Goal: Task Accomplishment & Management: Complete application form

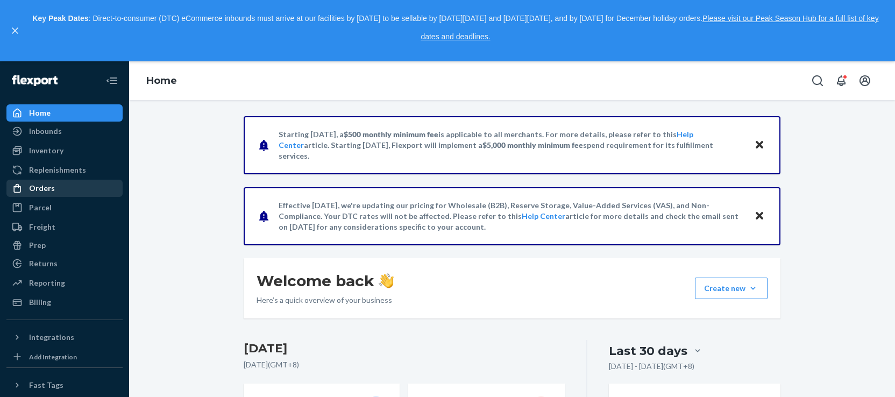
click at [45, 186] on div "Orders" at bounding box center [42, 188] width 26 height 11
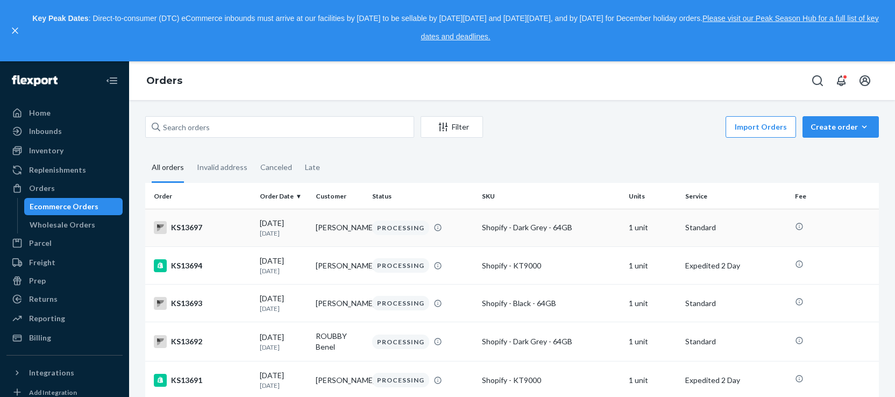
click at [182, 229] on div "KS13697" at bounding box center [202, 227] width 97 height 13
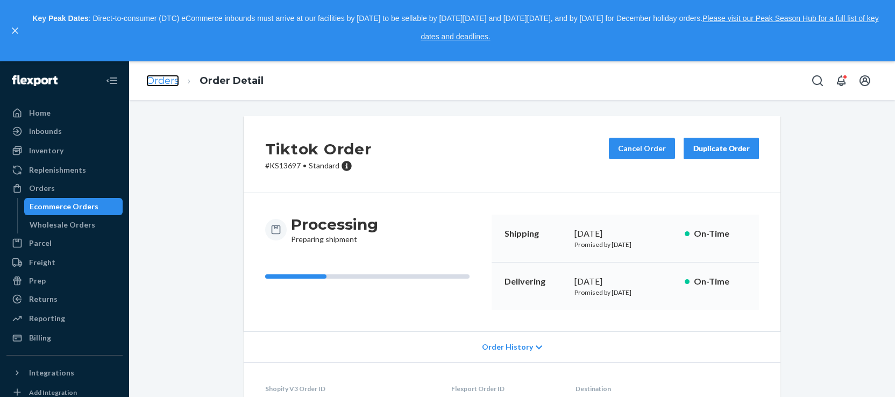
click at [169, 84] on link "Orders" at bounding box center [162, 81] width 33 height 12
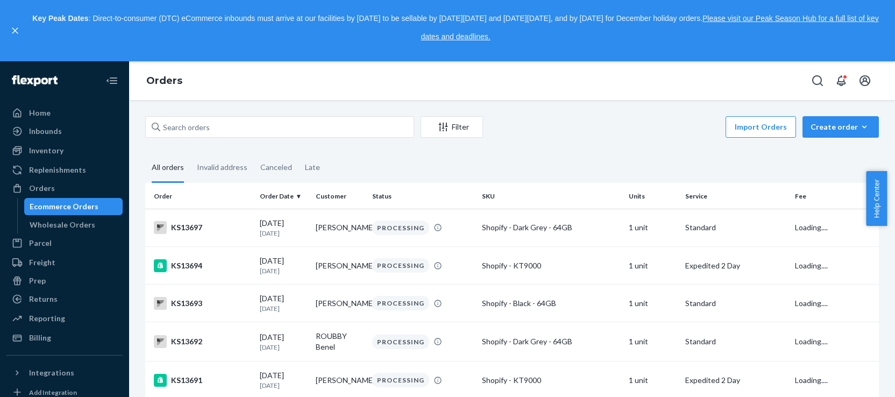
click at [843, 139] on div "Import Orders Create order Ecommerce order Removal order" at bounding box center [683, 128] width 389 height 24
click at [843, 134] on button "Create order Ecommerce order Removal order" at bounding box center [840, 127] width 76 height 22
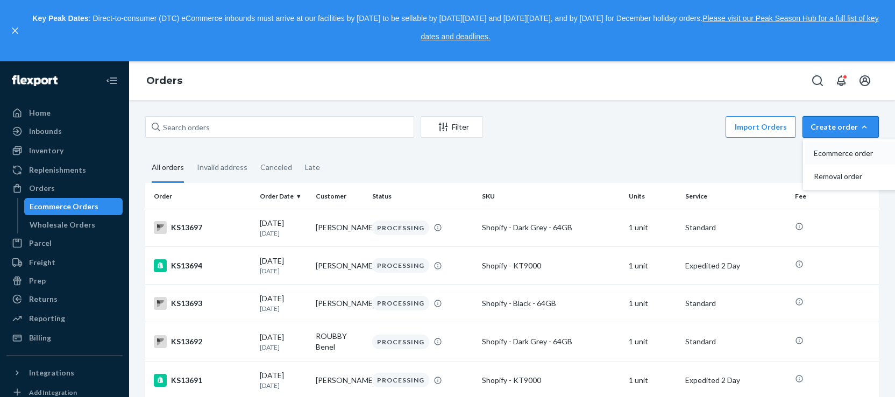
click at [831, 155] on span "Ecommerce order" at bounding box center [847, 153] width 67 height 8
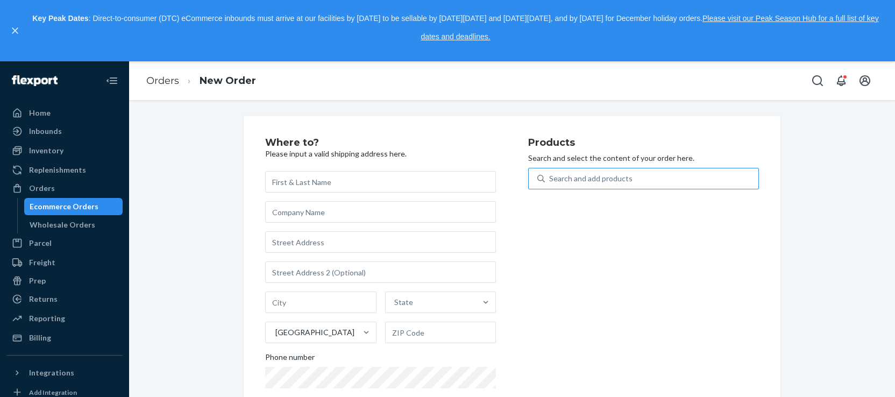
click at [566, 182] on div "Search and add products" at bounding box center [590, 178] width 83 height 11
click at [550, 182] on input "Search and add products" at bounding box center [549, 178] width 1 height 11
type input "kt9000"
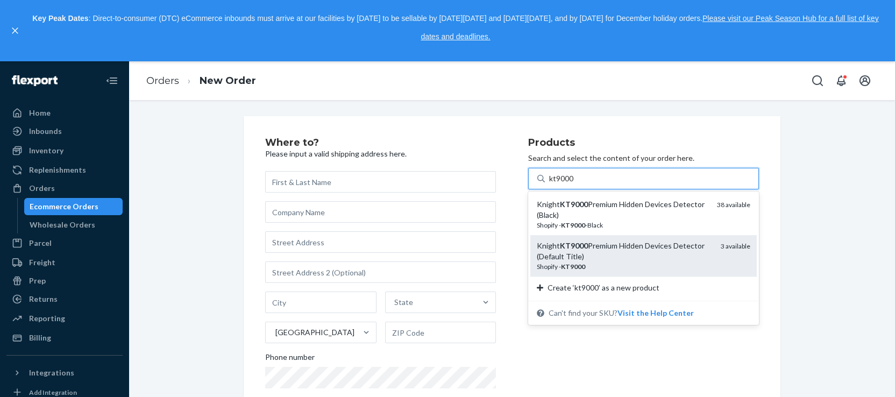
click at [600, 252] on div "Knight KT9000 Premium Hidden Devices Detector (Default Title)" at bounding box center [624, 251] width 175 height 22
click at [574, 184] on input "kt9000" at bounding box center [561, 178] width 25 height 11
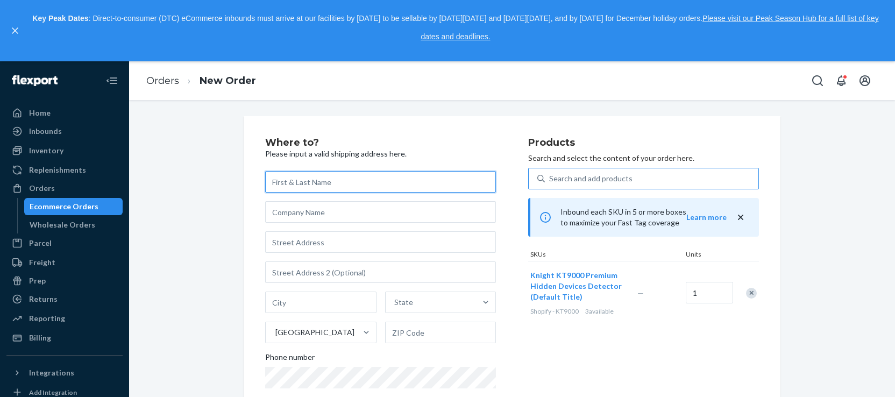
click at [351, 181] on input "text" at bounding box center [380, 182] width 231 height 22
paste input "[PERSON_NAME]"
type input "[PERSON_NAME]"
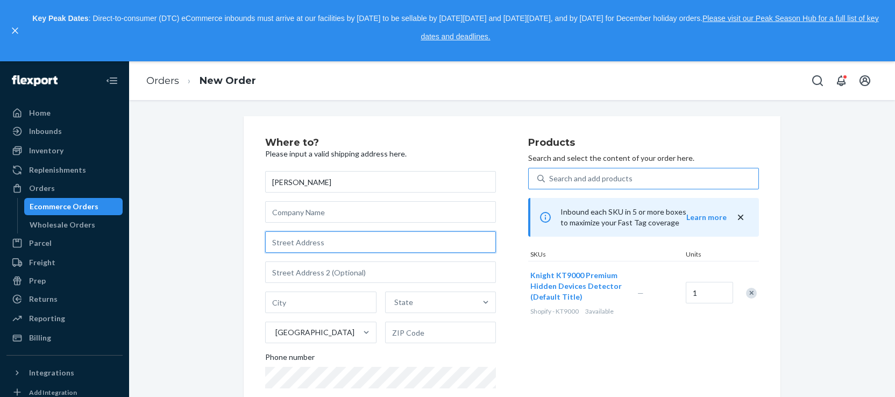
click at [296, 243] on input "text" at bounding box center [380, 242] width 231 height 22
paste input "[STREET_ADDRESS]"
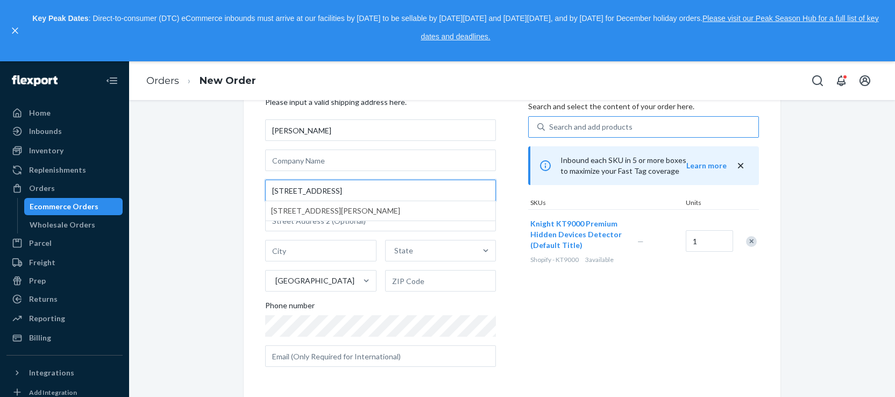
type input "[STREET_ADDRESS]"
click at [222, 197] on div "Where to? Please input a valid shipping address here. [PERSON_NAME] [STREET_ADD…" at bounding box center [512, 231] width 750 height 332
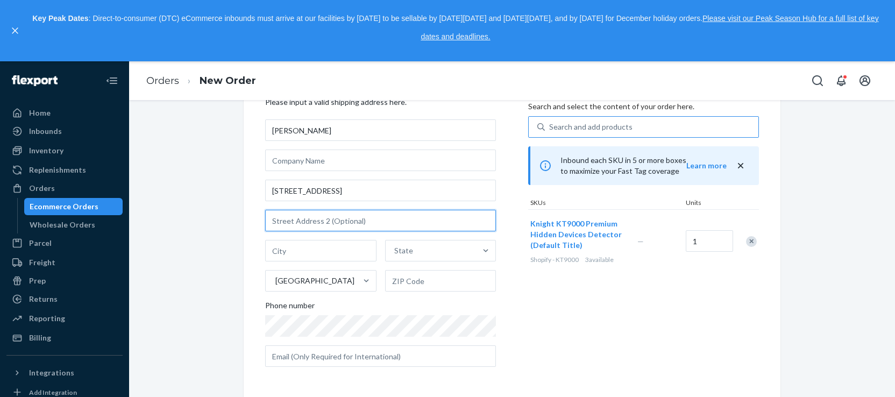
click at [329, 217] on input "text" at bounding box center [380, 221] width 231 height 22
paste input "buzzer 6461"
type input "buzzer 6461"
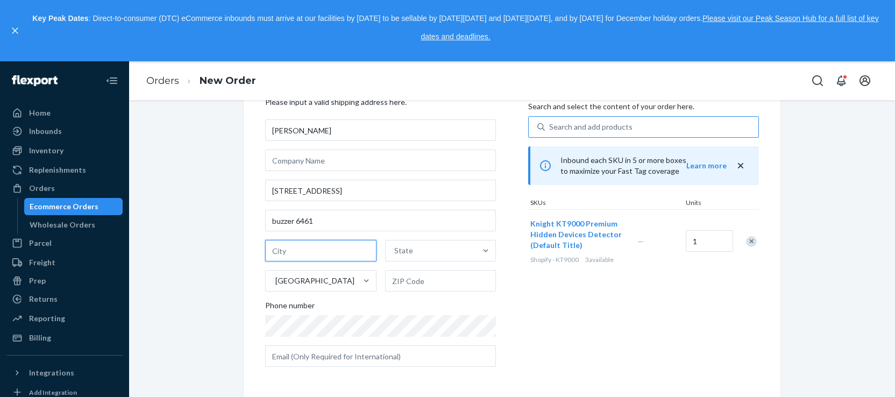
click at [323, 253] on input "text" at bounding box center [320, 251] width 111 height 22
paste input "Brampton"
type input "Brampton"
click at [348, 286] on div "[GEOGRAPHIC_DATA]" at bounding box center [311, 281] width 91 height 22
click at [275, 286] on input "[GEOGRAPHIC_DATA]" at bounding box center [274, 280] width 1 height 11
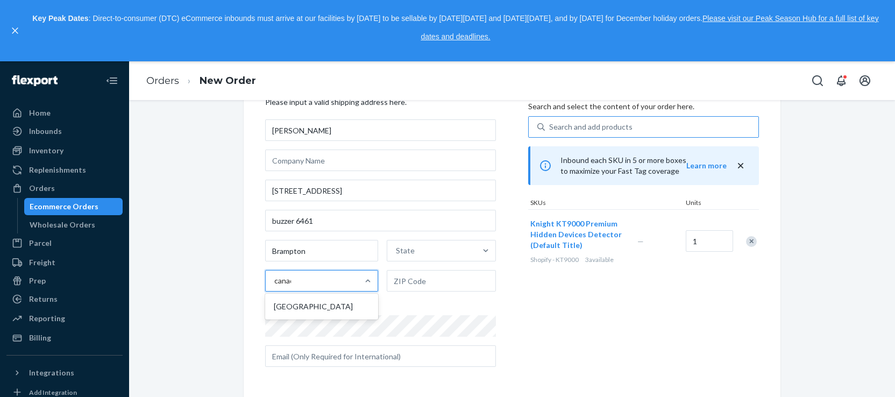
type input "[GEOGRAPHIC_DATA]"
click at [319, 310] on div "[GEOGRAPHIC_DATA]" at bounding box center [321, 307] width 109 height 22
click at [298, 286] on input "[GEOGRAPHIC_DATA]" at bounding box center [286, 280] width 24 height 11
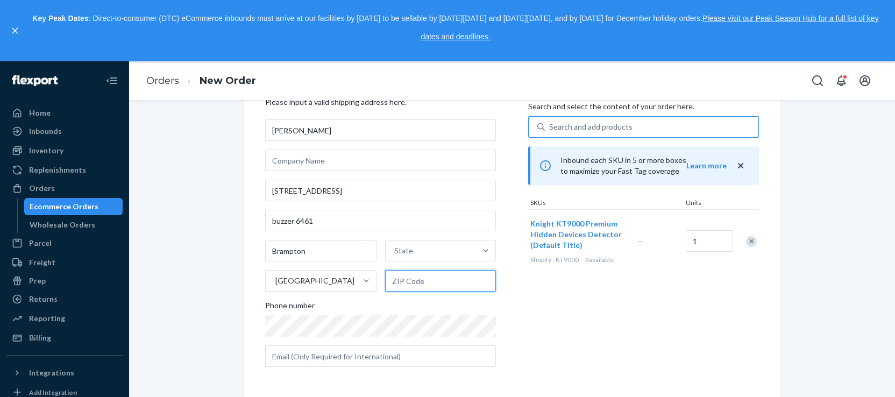
drag, startPoint x: 410, startPoint y: 280, endPoint x: 413, endPoint y: 272, distance: 9.2
click at [411, 278] on input "text" at bounding box center [440, 281] width 111 height 22
paste input "L6T 2M2"
type input "L6T 2M2"
click at [425, 255] on div "State" at bounding box center [431, 251] width 91 height 22
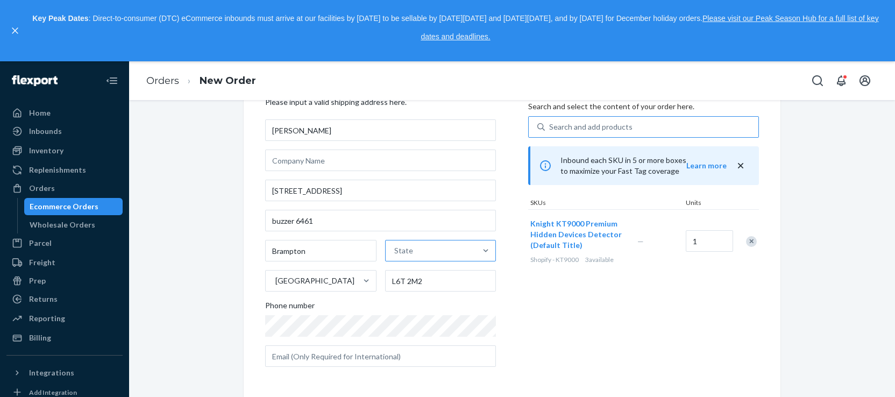
click at [395, 255] on input "State" at bounding box center [394, 250] width 1 height 11
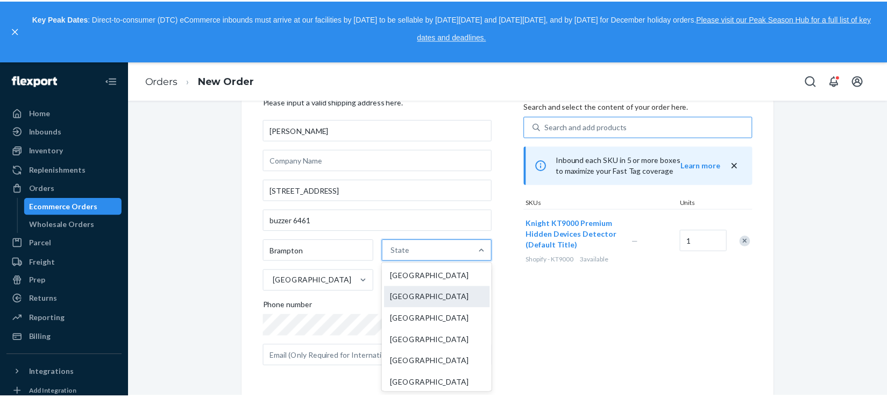
scroll to position [166, 0]
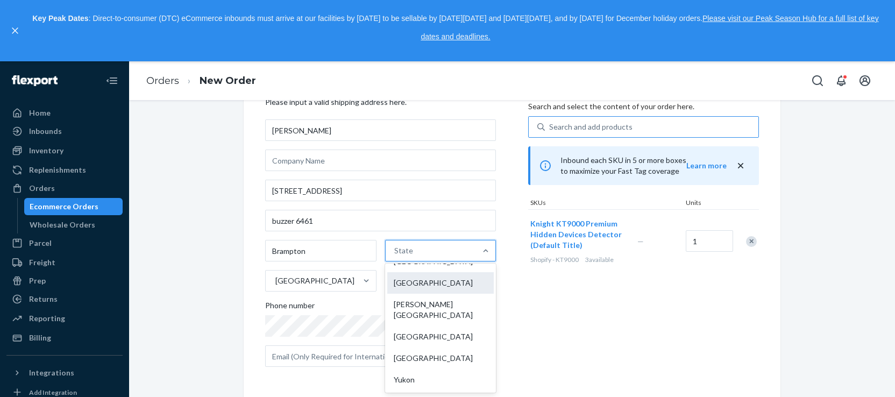
click at [412, 291] on div "[GEOGRAPHIC_DATA]" at bounding box center [440, 283] width 107 height 22
click at [395, 256] on input "option [GEOGRAPHIC_DATA] focused, 9 of 13. 13 results available. Use Up and Dow…" at bounding box center [394, 250] width 1 height 11
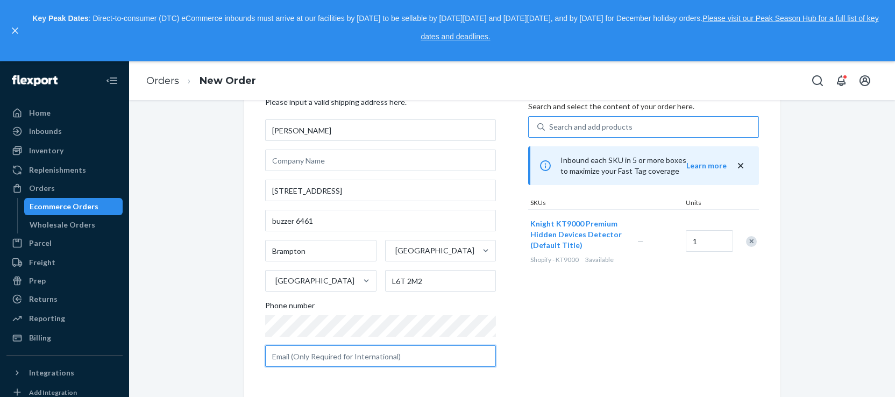
click at [324, 356] on input "text" at bounding box center [380, 356] width 231 height 22
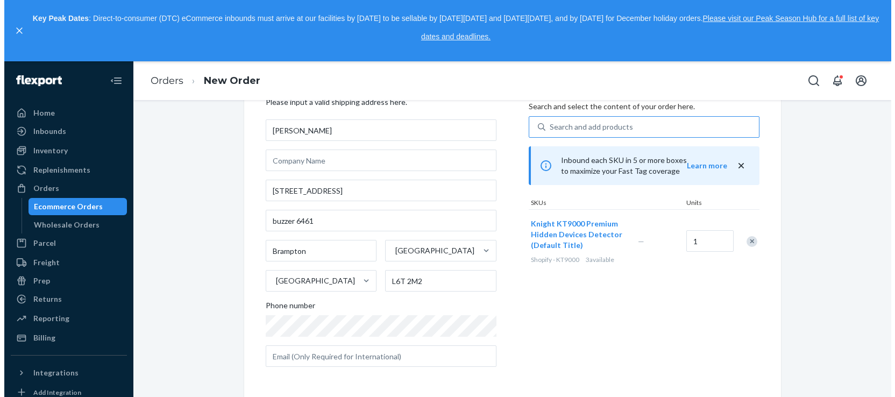
scroll to position [0, 0]
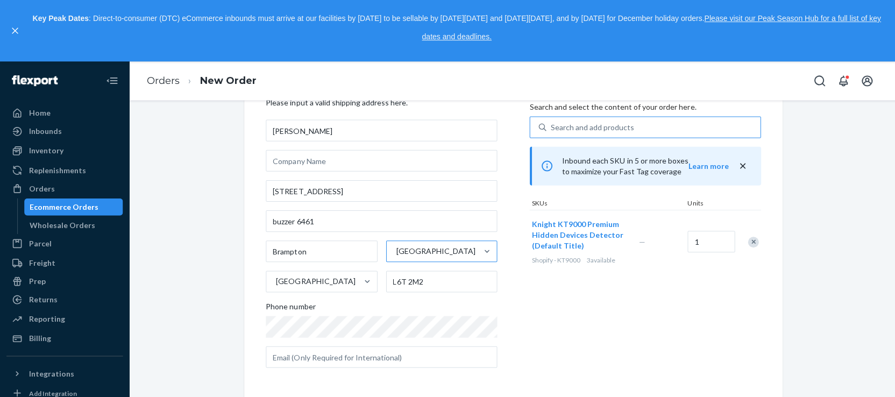
click at [369, 266] on div "[PERSON_NAME] [STREET_ADDRESS] Phone number" at bounding box center [380, 242] width 231 height 247
click at [617, 327] on div "Products Search and select the content of your order here. Search and add produ…" at bounding box center [643, 230] width 231 height 289
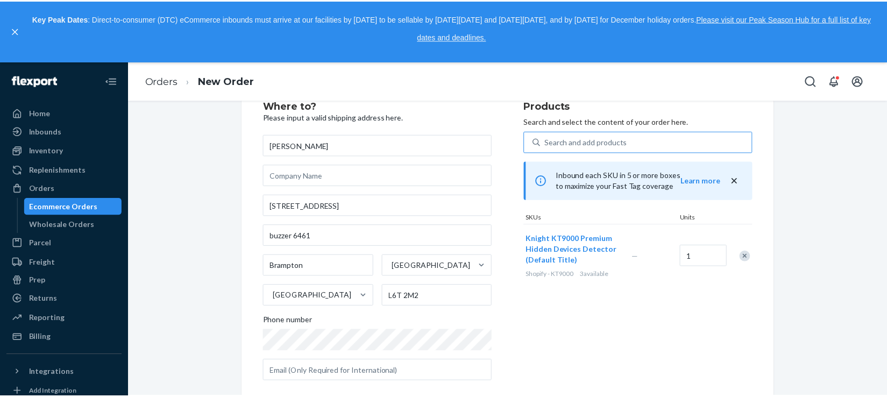
scroll to position [52, 0]
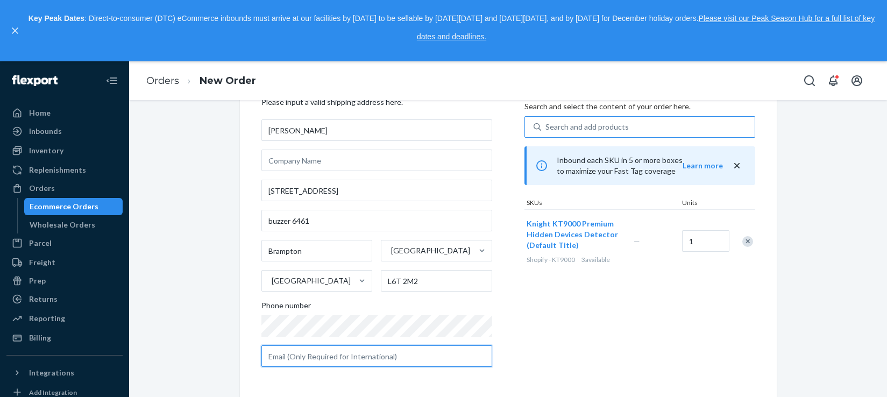
click at [353, 358] on input "text" at bounding box center [376, 356] width 231 height 22
paste input "[EMAIL_ADDRESS][DOMAIN_NAME]"
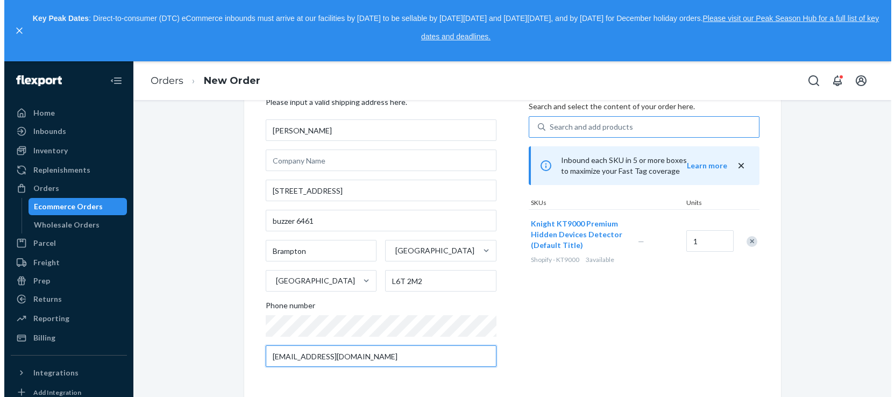
scroll to position [0, 0]
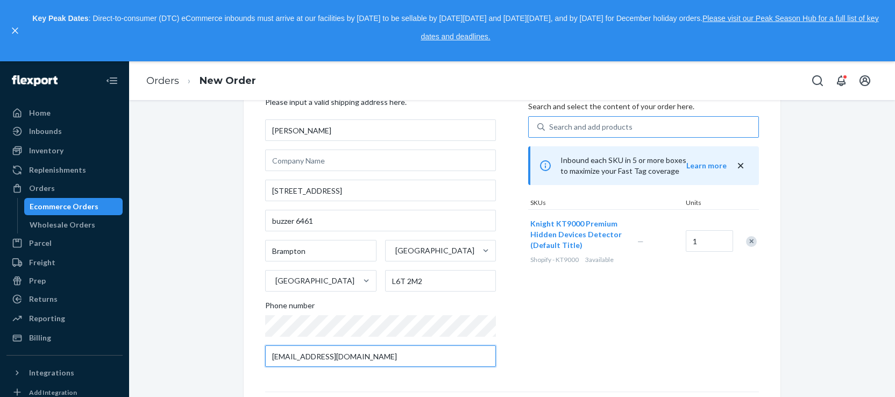
type input "[EMAIL_ADDRESS][DOMAIN_NAME]"
click at [203, 186] on div "Where to? Please input a valid shipping address here. [PERSON_NAME] [STREET_ADD…" at bounding box center [512, 298] width 750 height 467
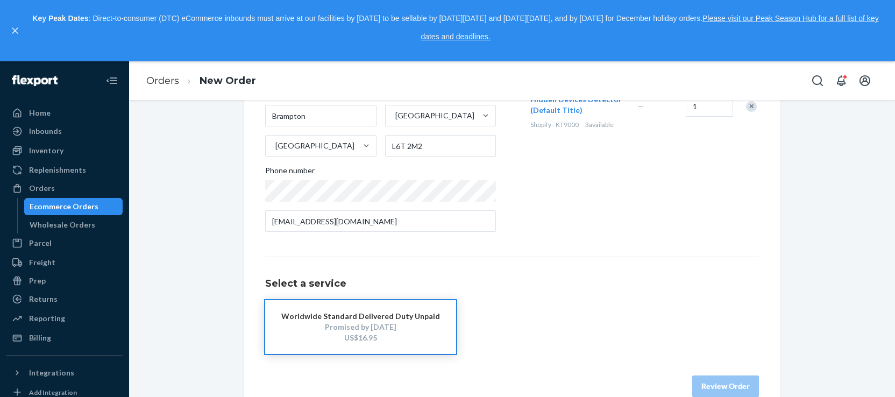
click at [345, 329] on div "Promised by [DATE]" at bounding box center [360, 327] width 159 height 11
click at [710, 388] on button "Review Order" at bounding box center [725, 386] width 67 height 22
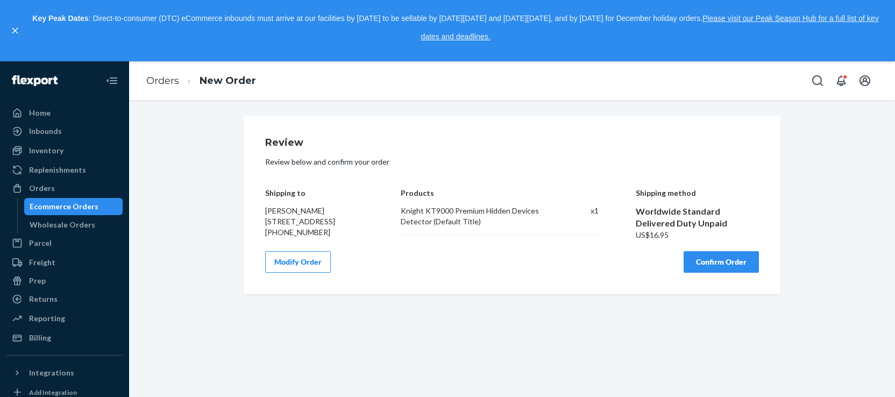
scroll to position [0, 0]
click at [723, 273] on button "Confirm Order" at bounding box center [720, 262] width 75 height 22
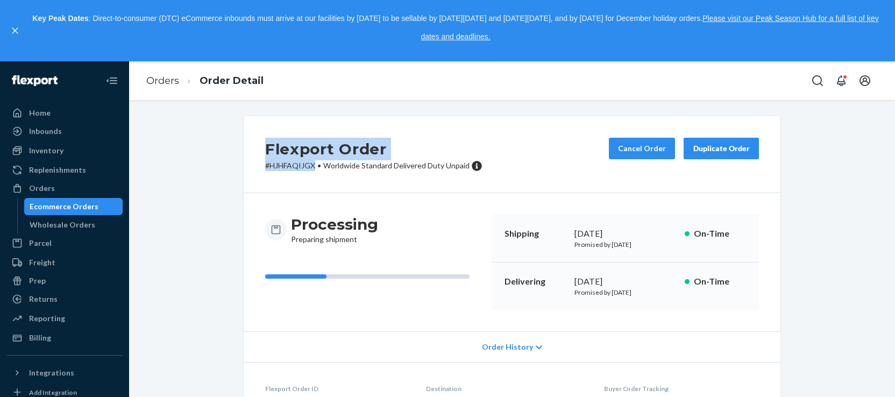
drag, startPoint x: 265, startPoint y: 148, endPoint x: 310, endPoint y: 167, distance: 49.2
click at [310, 167] on div "Flexport Order # HJHFAQIJGX • Worldwide Standard Delivered Duty Unpaid" at bounding box center [373, 154] width 217 height 33
copy div "Flexport Order # HJHFAQIJGX"
click at [165, 79] on link "Orders" at bounding box center [162, 81] width 33 height 12
